Goal: Book appointment/travel/reservation

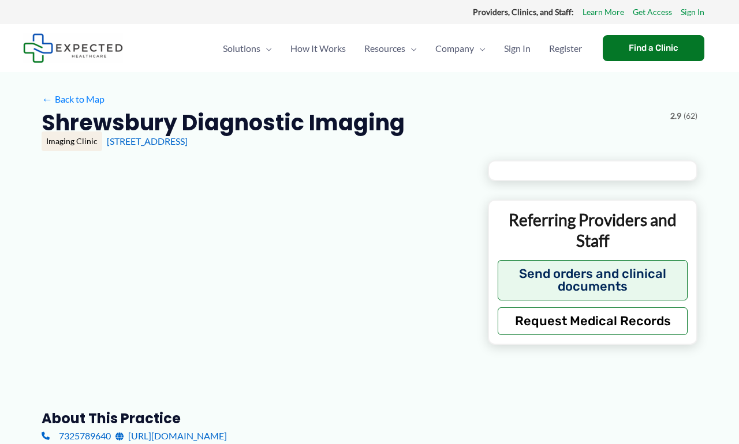
type input "**********"
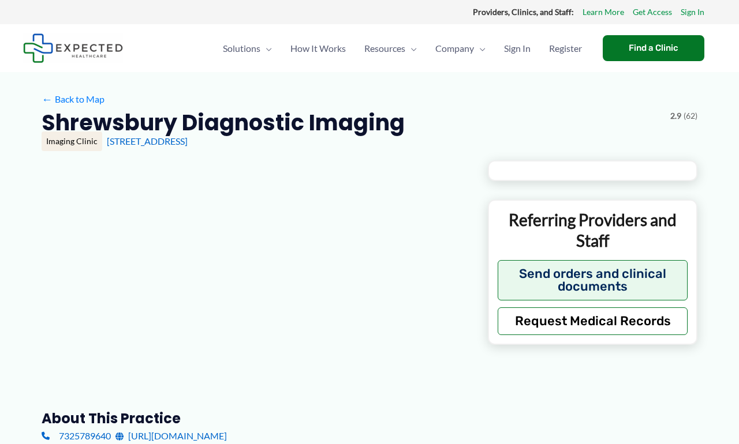
type input "**********"
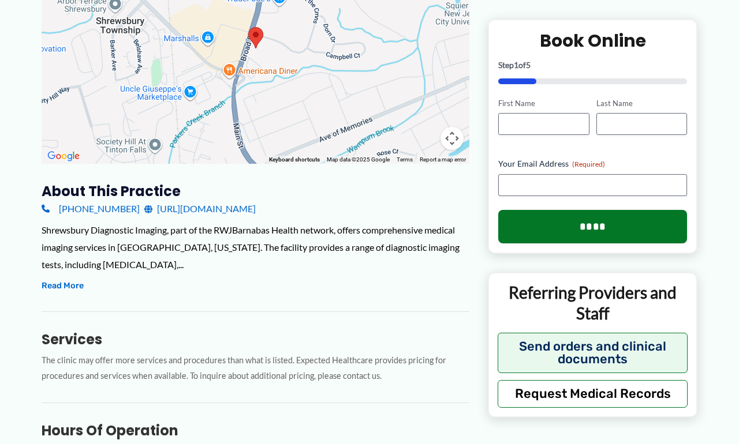
scroll to position [237, 0]
